Goal: Check status

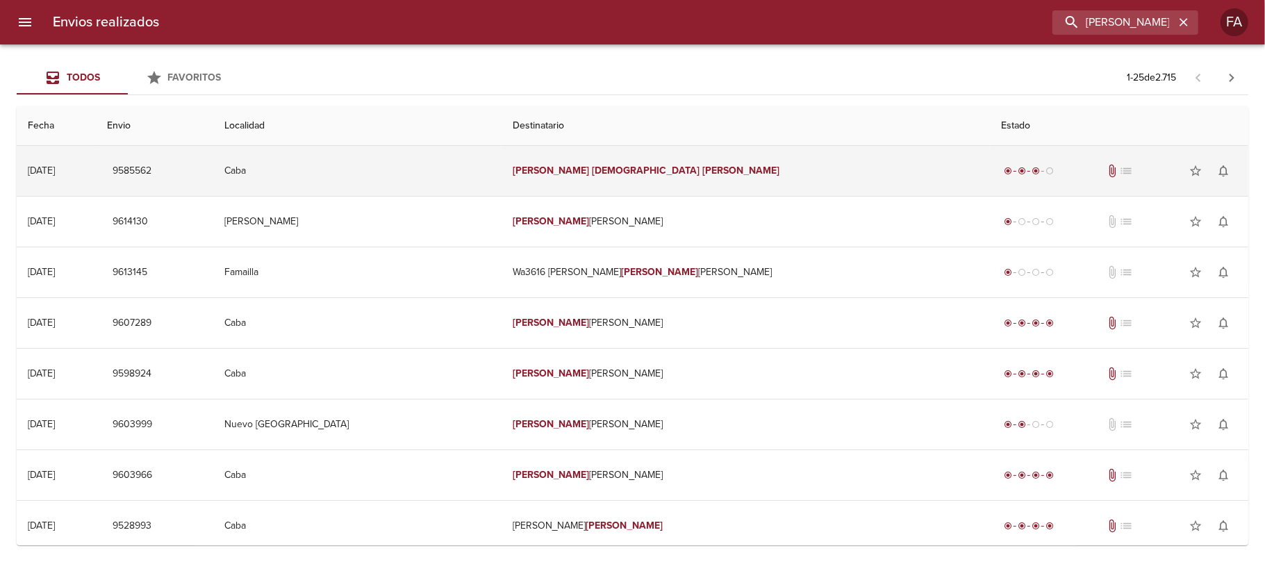
click at [824, 162] on td "[PERSON_NAME] Evang [PERSON_NAME]" at bounding box center [745, 171] width 489 height 50
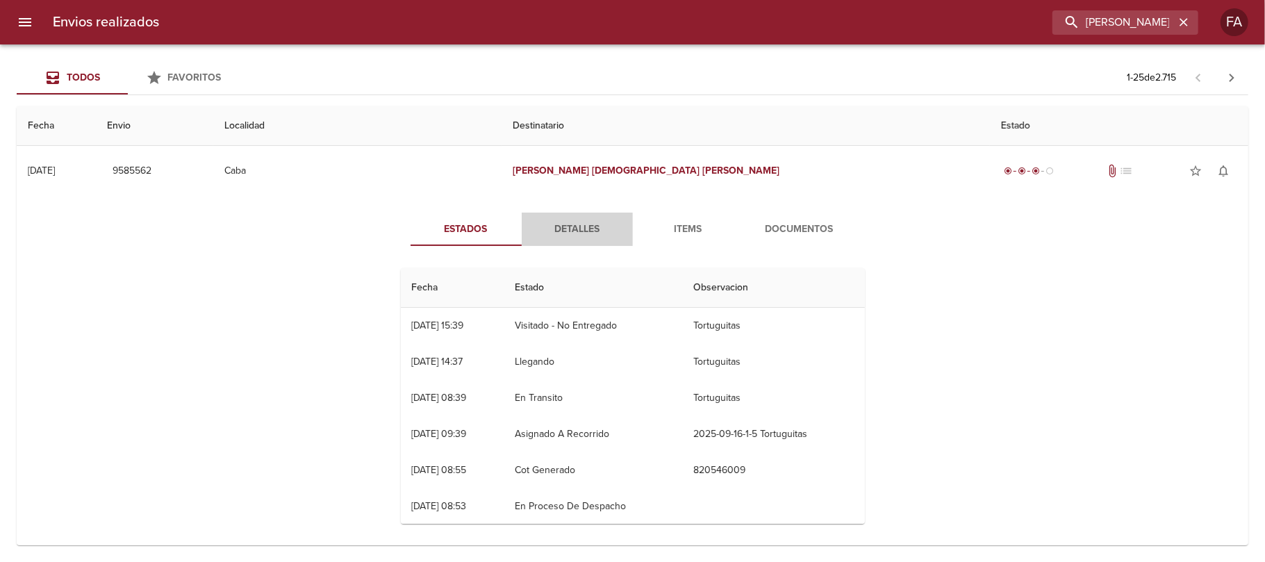
click at [564, 235] on span "Detalles" at bounding box center [577, 229] width 94 height 17
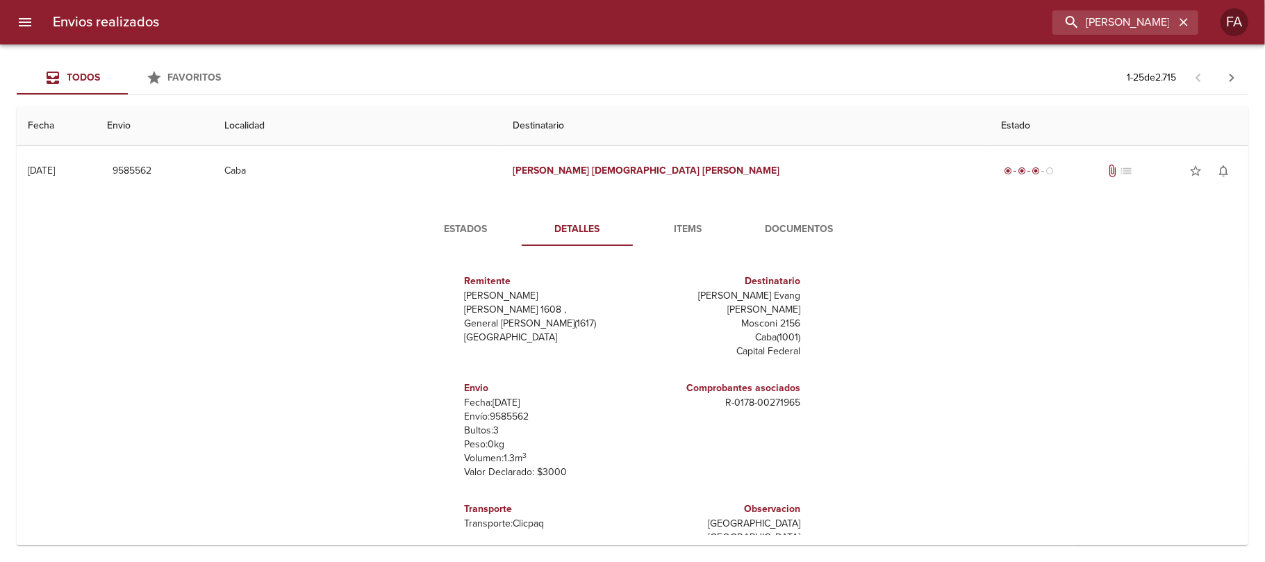
click at [504, 410] on p "Envío: 9585562" at bounding box center [546, 417] width 163 height 14
copy p "9585562"
click at [470, 381] on h6 "Envio" at bounding box center [546, 388] width 163 height 15
drag, startPoint x: 470, startPoint y: 370, endPoint x: 520, endPoint y: 404, distance: 60.5
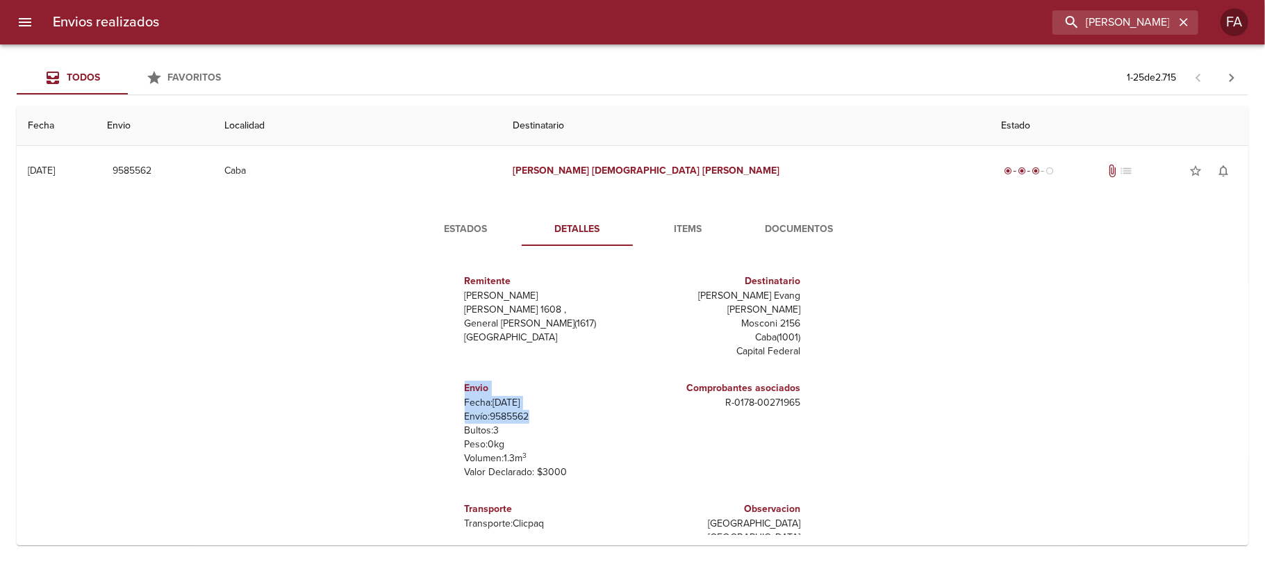
click at [520, 404] on div "Envio Fecha: [DATE] Envío: 9585562 Bultos: 3 Peso: 0 kg Volumen: 1.3 m 3 Valor …" at bounding box center [546, 430] width 163 height 110
copy div "Envio Fecha: [DATE] Envío: 9585562"
click at [446, 229] on span "Estados" at bounding box center [466, 229] width 94 height 17
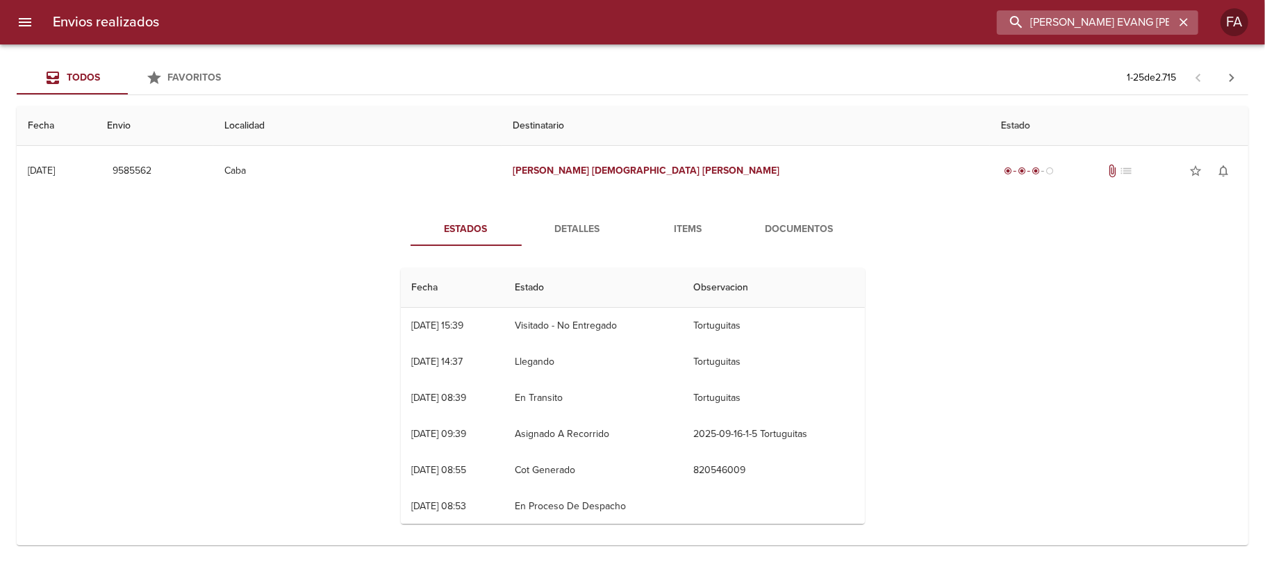
click at [1140, 29] on input "[PERSON_NAME] EVANG [PERSON_NAME]" at bounding box center [1086, 22] width 178 height 24
paste input "[PERSON_NAME] B"
type input "[PERSON_NAME] B"
